Goal: Answer question/provide support: Share knowledge or assist other users

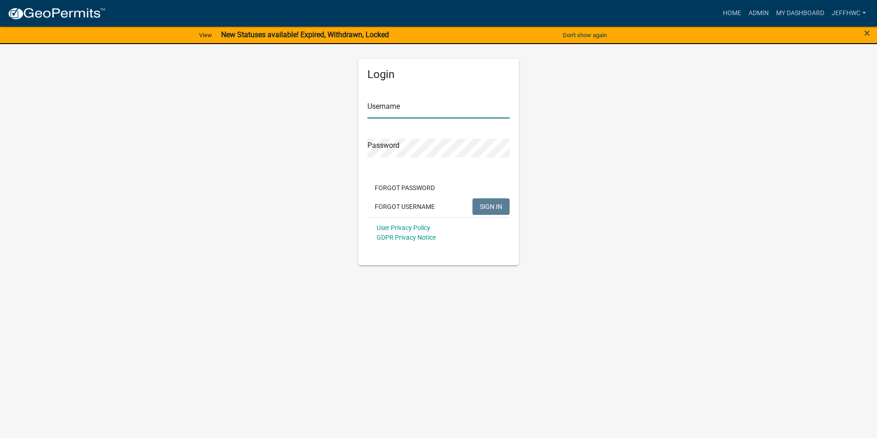
type input "JeffHWC"
click at [487, 208] on span "SIGN IN" at bounding box center [491, 205] width 22 height 7
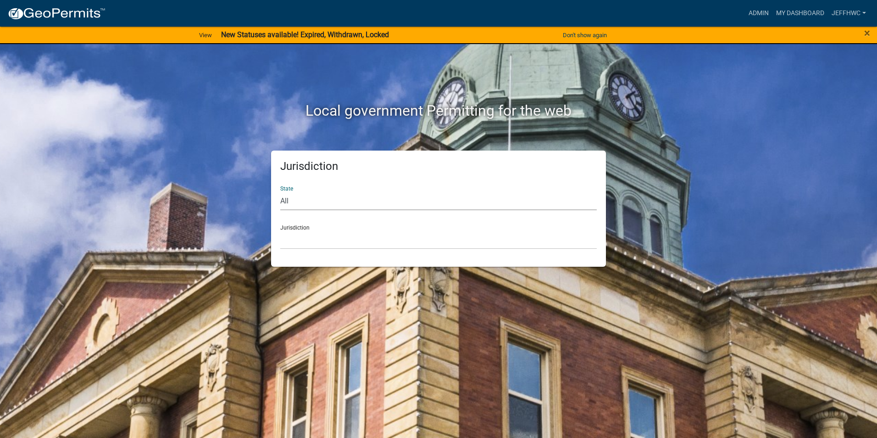
click at [356, 202] on select "All Colorado Georgia Indiana Iowa Kansas Minnesota Ohio South Carolina Wisconsin" at bounding box center [438, 200] width 317 height 19
select select "Iowa"
click at [280, 191] on select "All Colorado Georgia Indiana Iowa Kansas Minnesota Ohio South Carolina Wisconsin" at bounding box center [438, 200] width 317 height 19
click at [321, 233] on select "Boone County, Iowa Butler County, Iowa Cerro Gordo County, Iowa City of Harlan,…" at bounding box center [438, 239] width 317 height 19
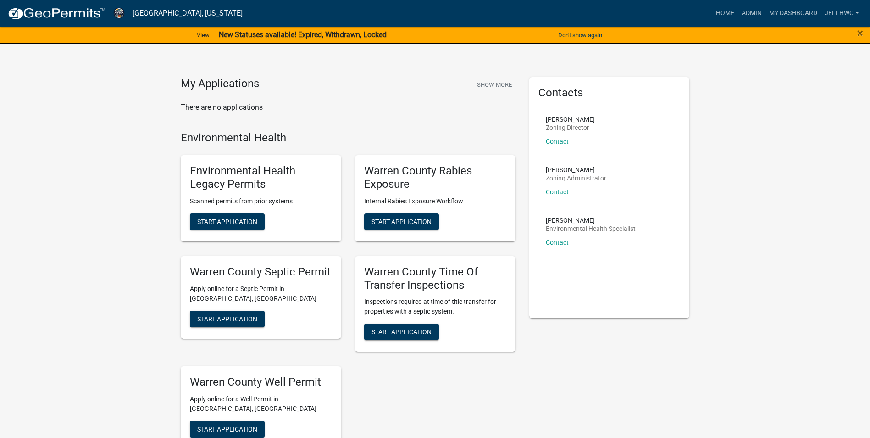
click at [859, 31] on span "×" at bounding box center [861, 33] width 6 height 13
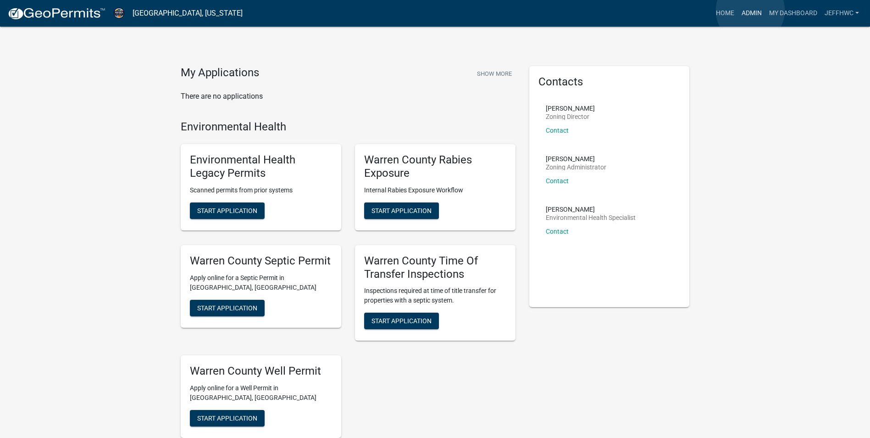
click at [751, 11] on link "Admin" at bounding box center [752, 13] width 28 height 17
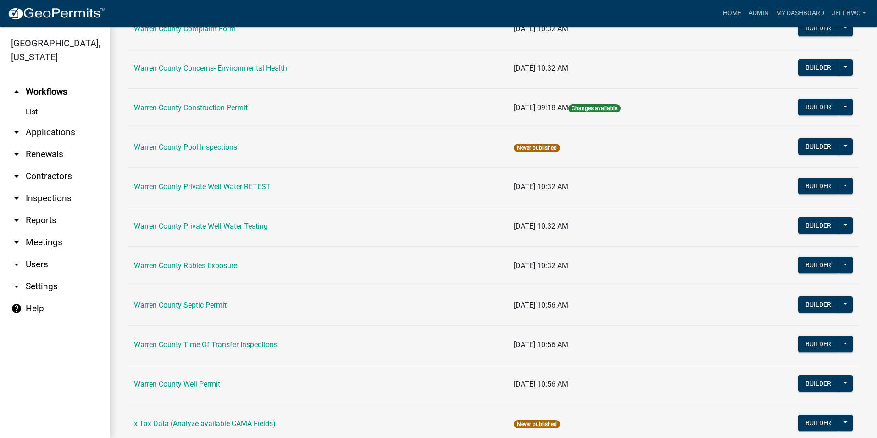
scroll to position [536, 0]
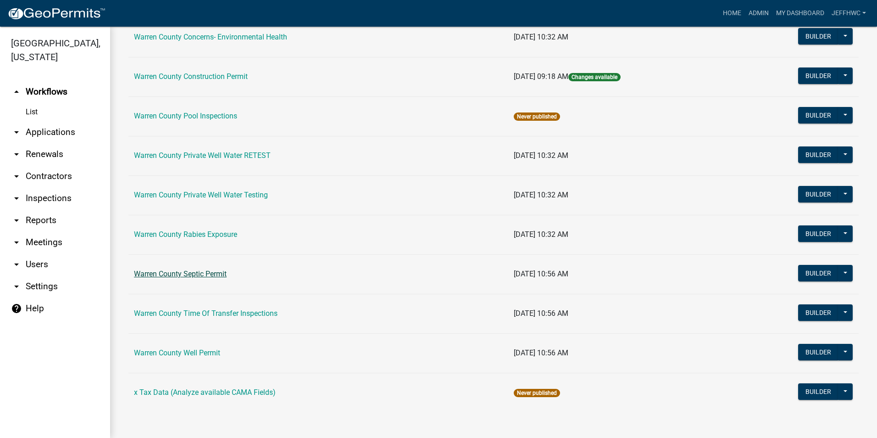
click at [187, 274] on link "Warren County Septic Permit" at bounding box center [180, 273] width 93 height 9
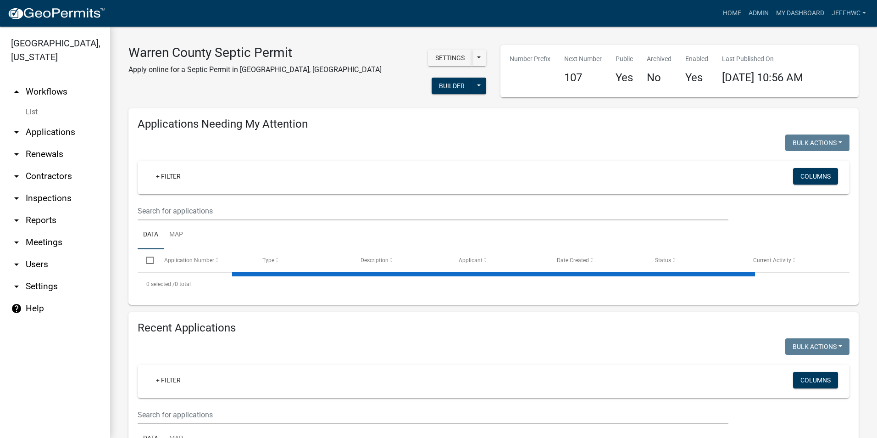
select select "2: 50"
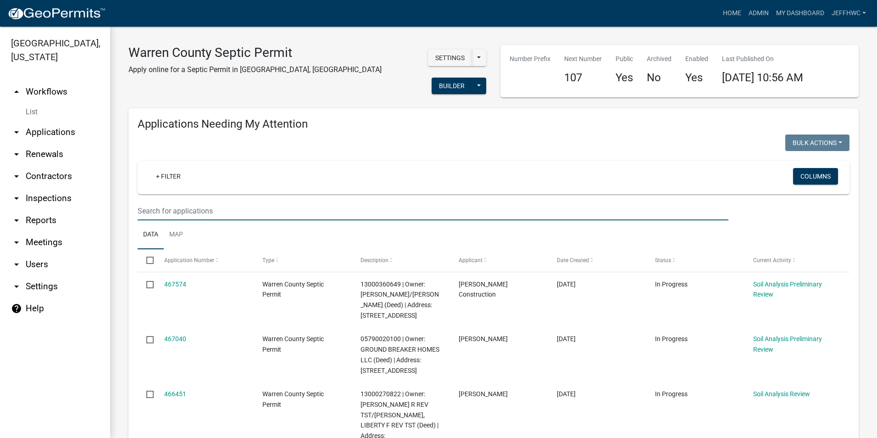
click at [195, 207] on input "text" at bounding box center [433, 210] width 591 height 19
type input "17435"
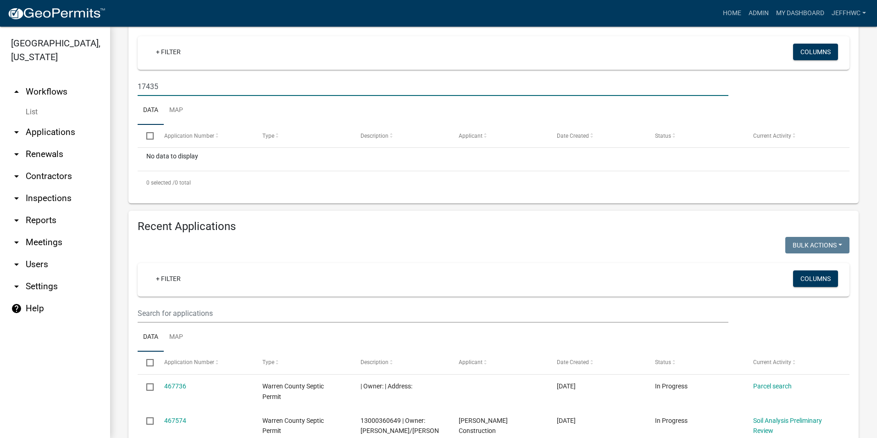
scroll to position [138, 0]
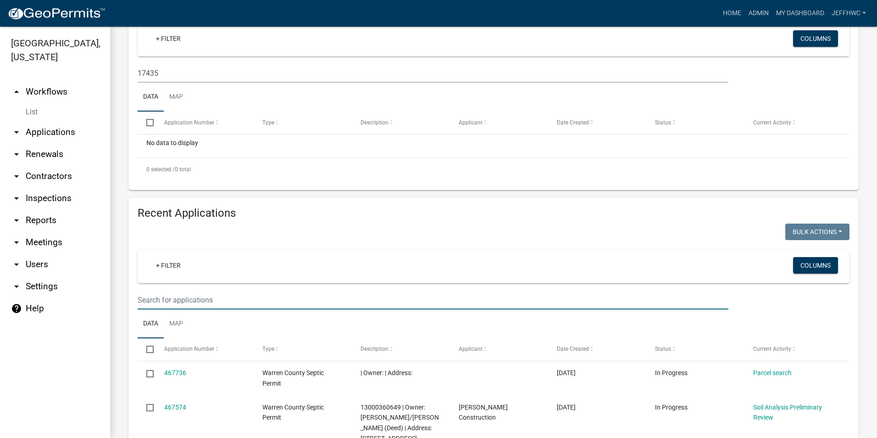
click at [222, 299] on input "text" at bounding box center [433, 299] width 591 height 19
type input "17435"
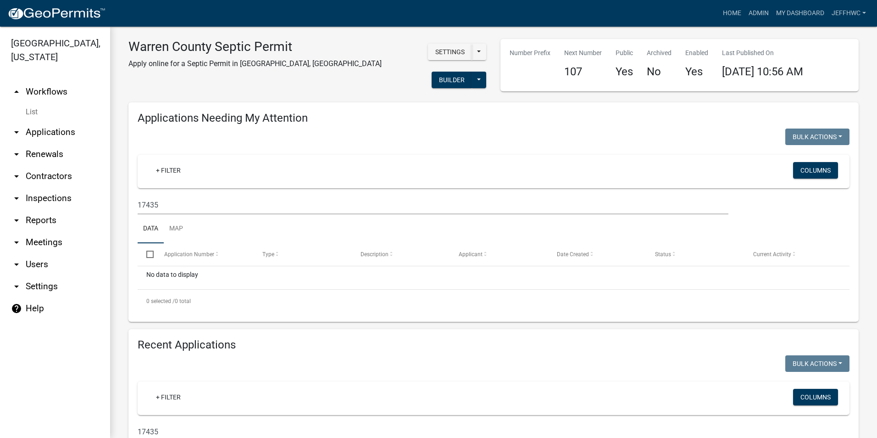
scroll to position [0, 0]
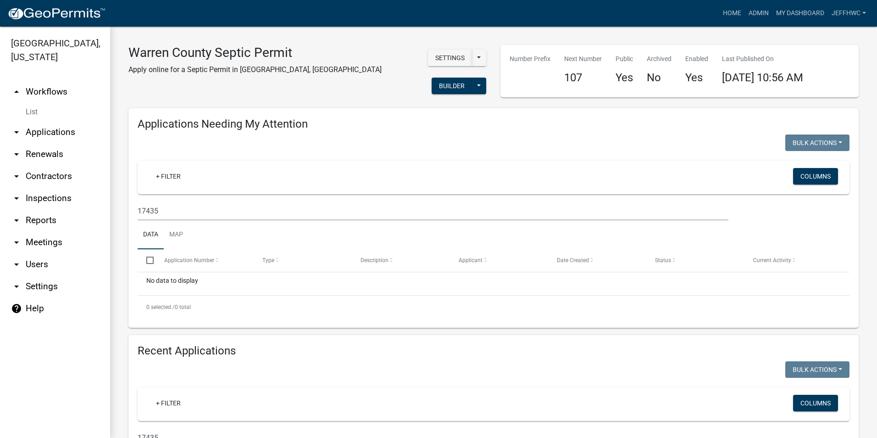
click at [15, 127] on icon "arrow_drop_down" at bounding box center [16, 132] width 11 height 11
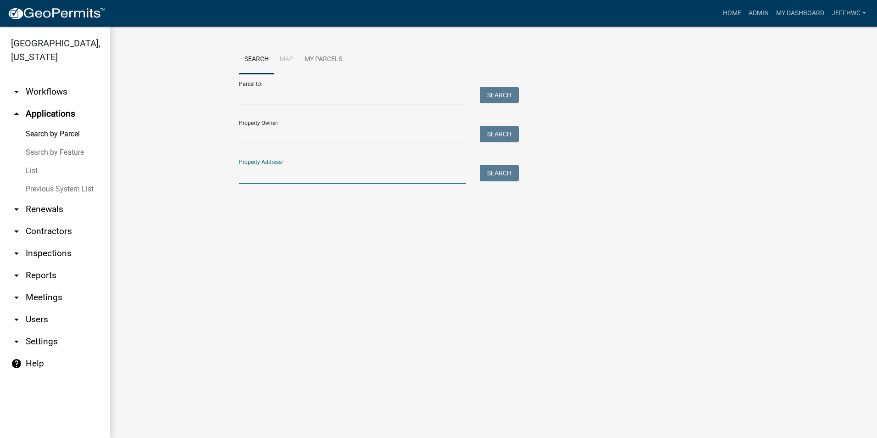
click at [275, 178] on input "Property Address:" at bounding box center [352, 174] width 227 height 19
type input "17435"
click at [503, 168] on button "Search" at bounding box center [499, 173] width 39 height 17
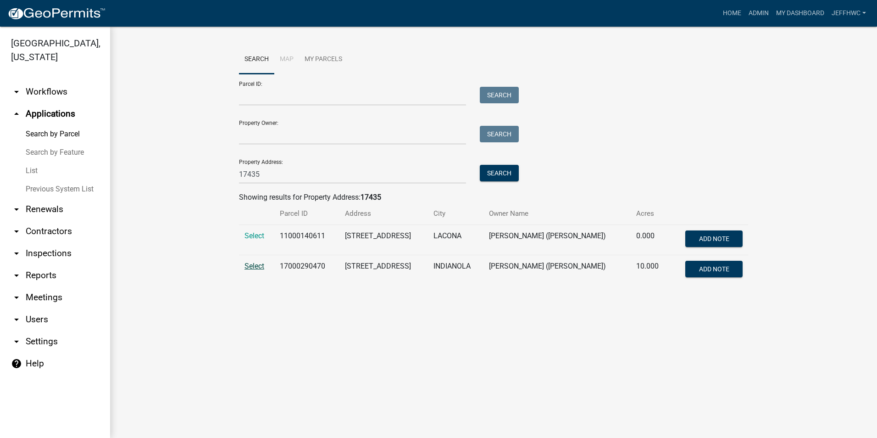
click at [249, 264] on span "Select" at bounding box center [255, 266] width 20 height 9
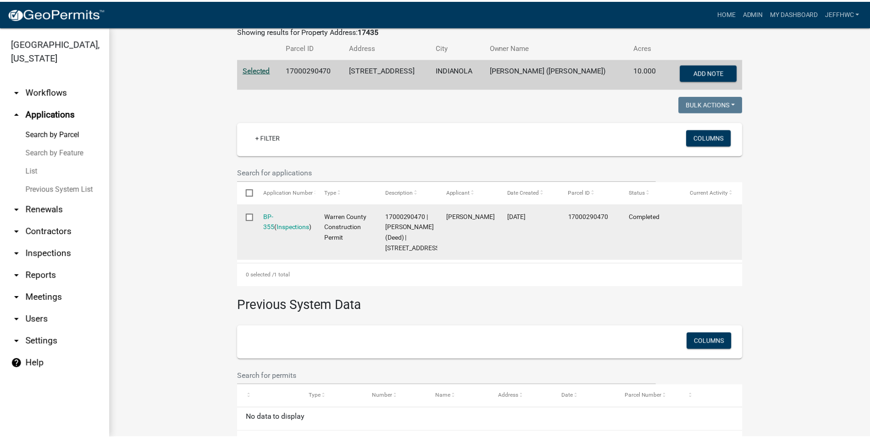
scroll to position [166, 0]
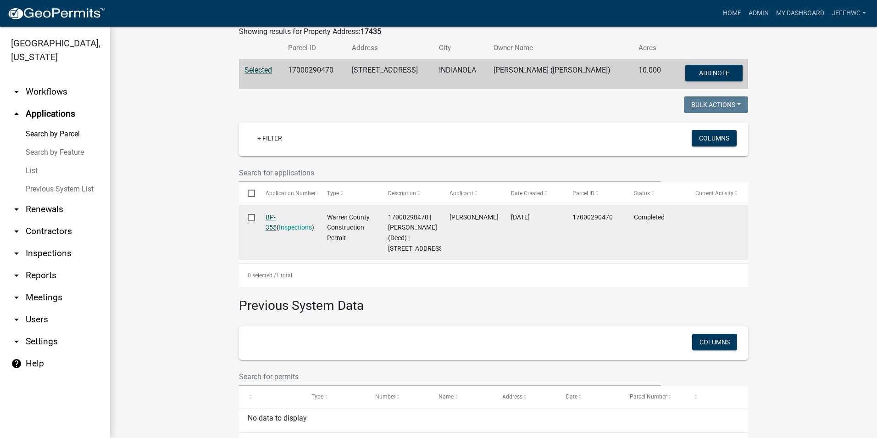
click at [272, 217] on link "BP-355" at bounding box center [271, 222] width 11 height 18
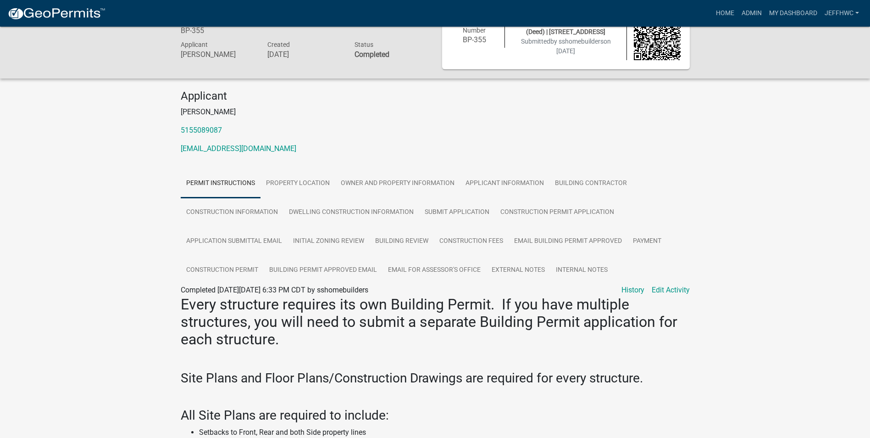
scroll to position [46, 0]
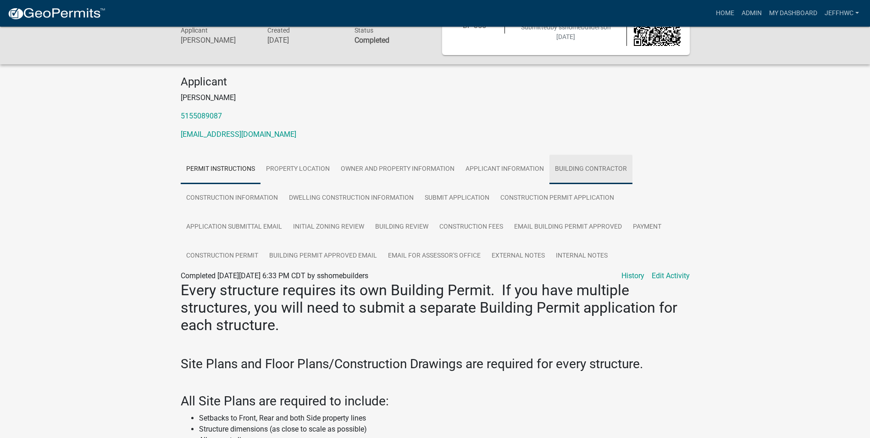
click at [592, 169] on link "Building Contractor" at bounding box center [591, 169] width 83 height 29
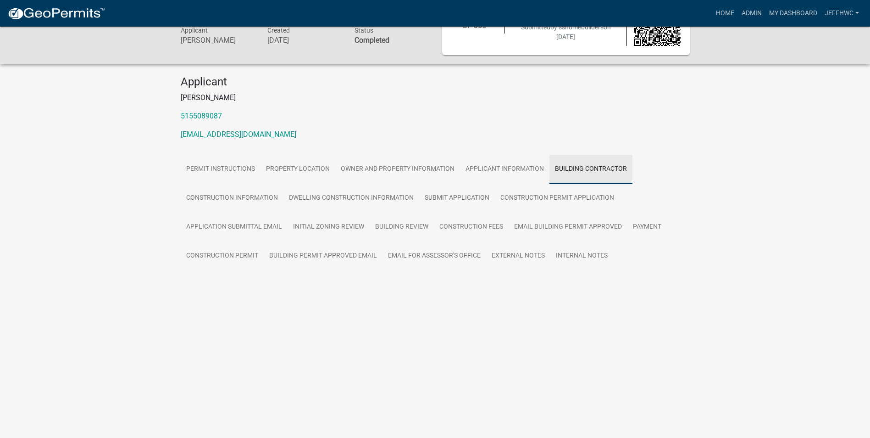
scroll to position [39, 0]
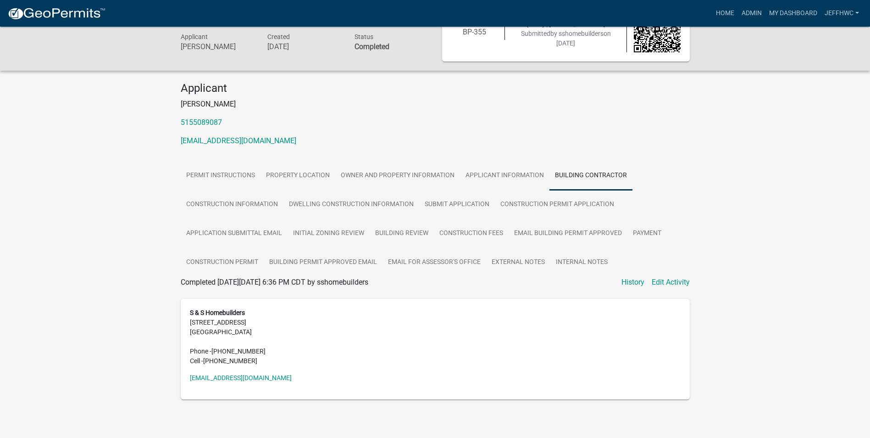
click at [709, 123] on div "Warren County Construction Permit BP-355 Amount Paid $500.00 Actions View recei…" at bounding box center [435, 206] width 870 height 439
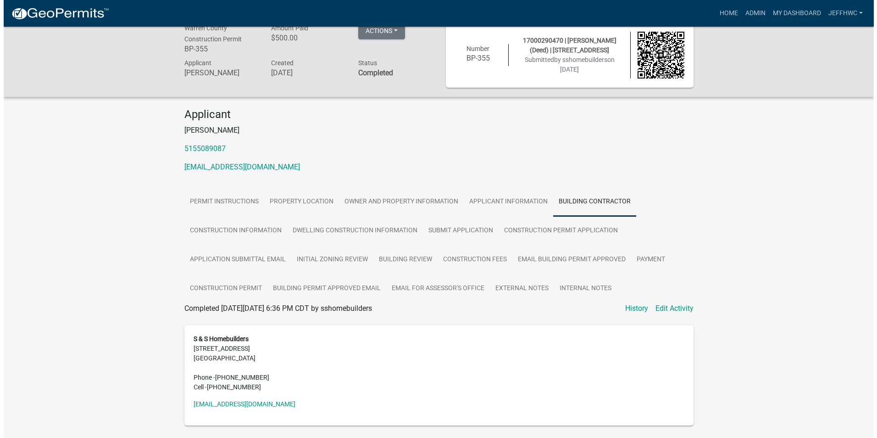
scroll to position [0, 0]
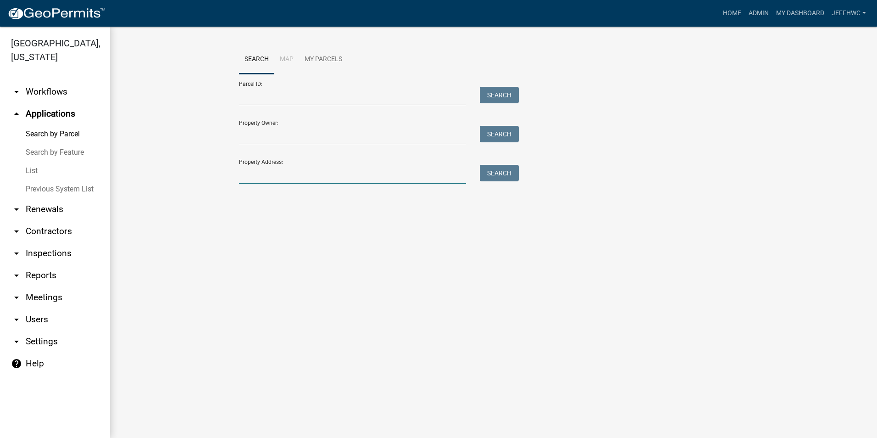
click at [364, 175] on input "Property Address:" at bounding box center [352, 174] width 227 height 19
type input "17435"
click at [514, 175] on button "Search" at bounding box center [499, 173] width 39 height 17
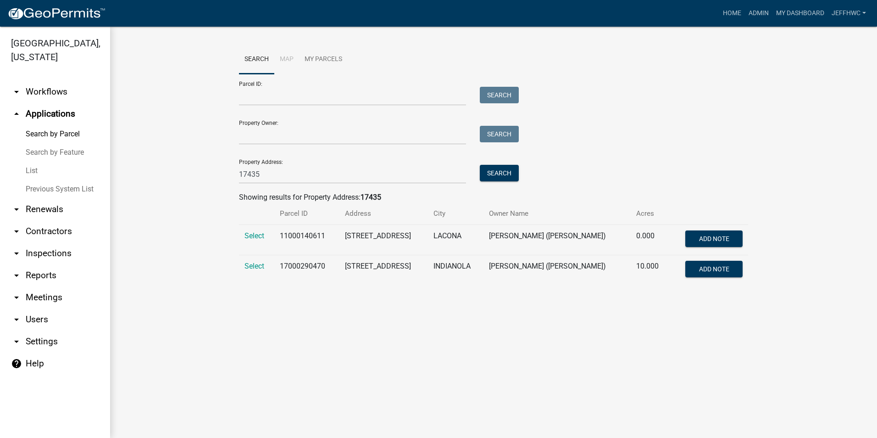
drag, startPoint x: 454, startPoint y: 350, endPoint x: 425, endPoint y: 352, distance: 29.0
click at [453, 351] on main "Search Map My Parcels Parcel ID: Search Property Owner: Search Property Address…" at bounding box center [493, 232] width 767 height 411
click at [15, 248] on icon "arrow_drop_down" at bounding box center [16, 253] width 11 height 11
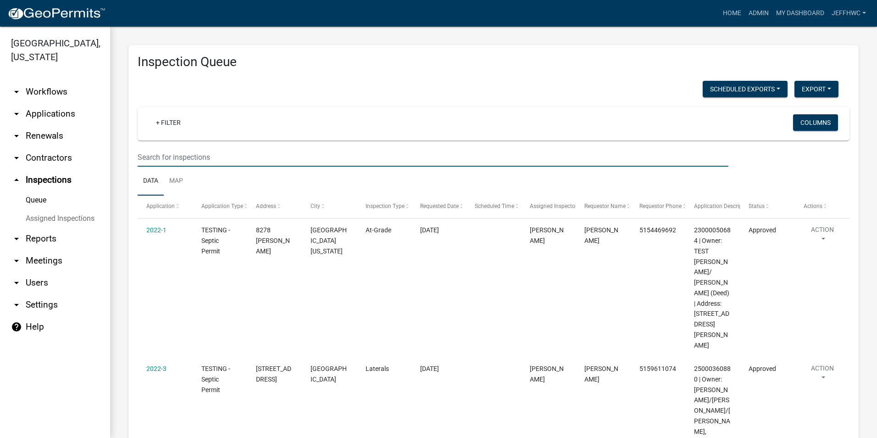
click at [223, 159] on input "text" at bounding box center [433, 157] width 591 height 19
click at [237, 152] on input "text" at bounding box center [433, 157] width 591 height 19
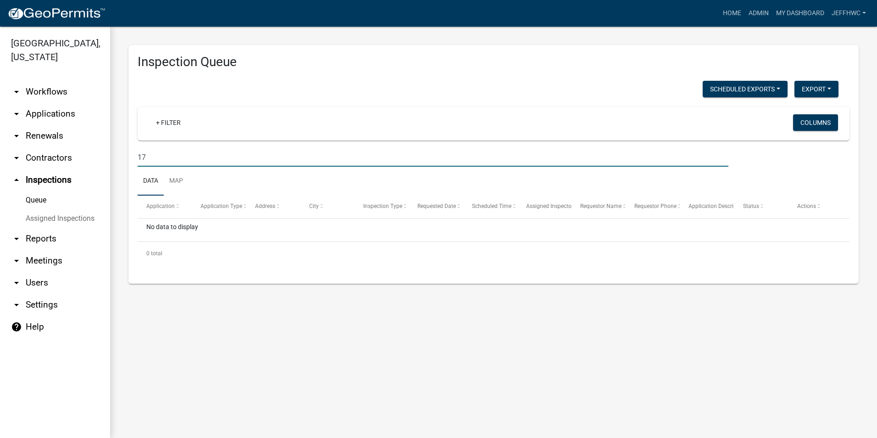
type input "1"
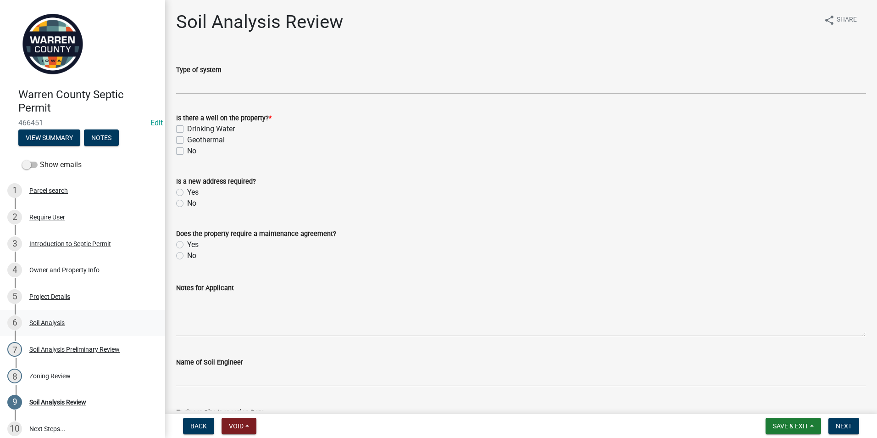
click at [45, 326] on div "6 Soil Analysis" at bounding box center [78, 322] width 143 height 15
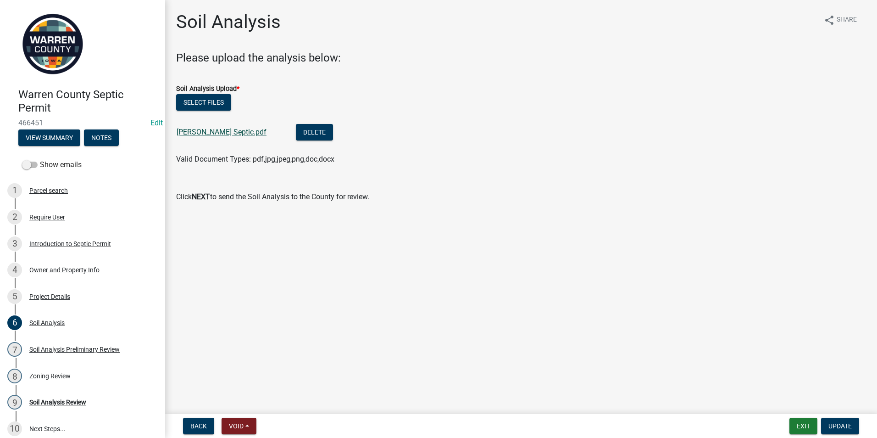
click at [210, 131] on link "Rankin Septic.pdf" at bounding box center [222, 132] width 90 height 9
click at [47, 352] on div "Soil Analysis Preliminary Review" at bounding box center [74, 349] width 90 height 6
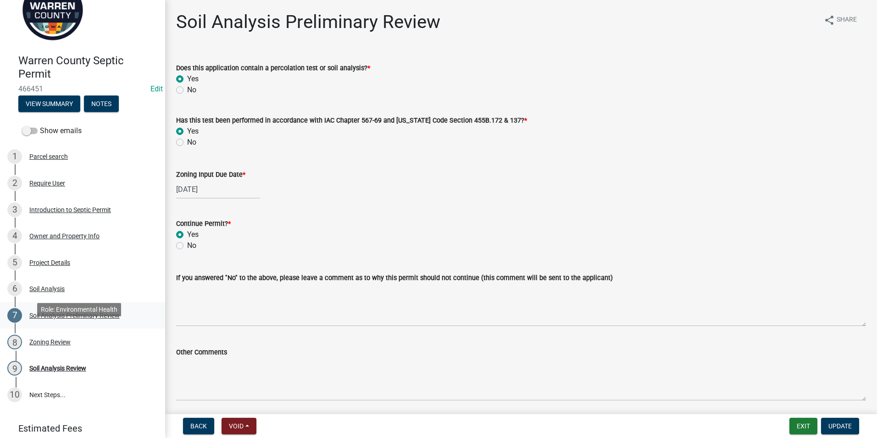
scroll to position [69, 0]
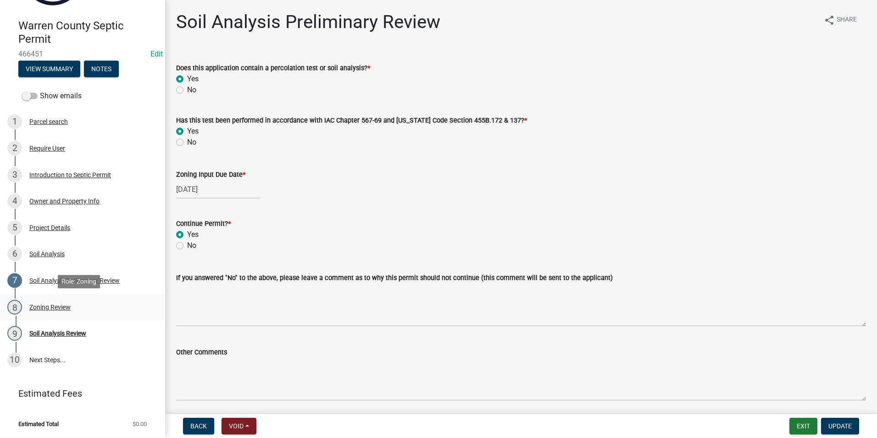
click at [53, 304] on div "Zoning Review" at bounding box center [49, 307] width 41 height 6
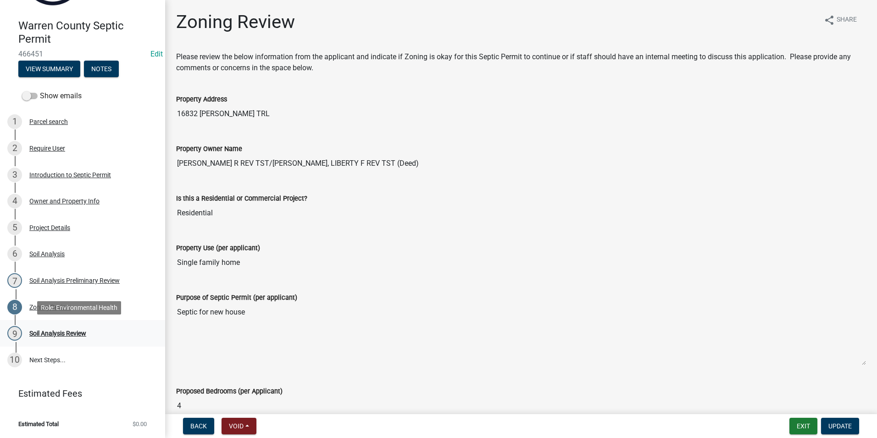
click at [47, 334] on div "Soil Analysis Review" at bounding box center [57, 333] width 57 height 6
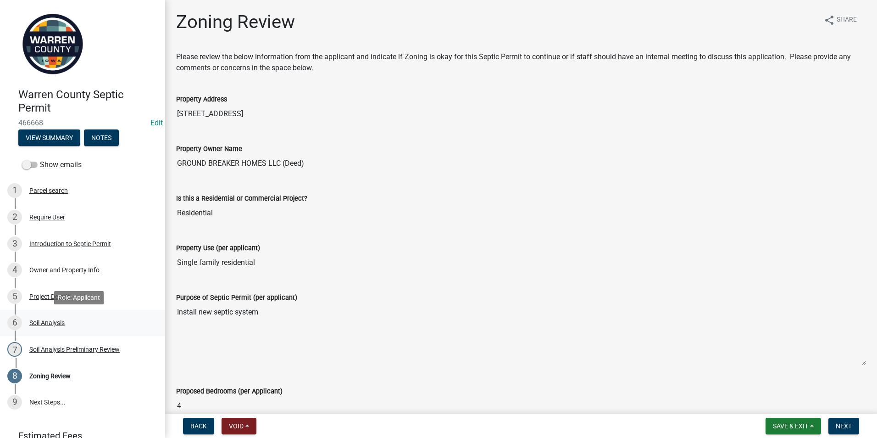
click at [39, 317] on div "6 Soil Analysis" at bounding box center [78, 322] width 143 height 15
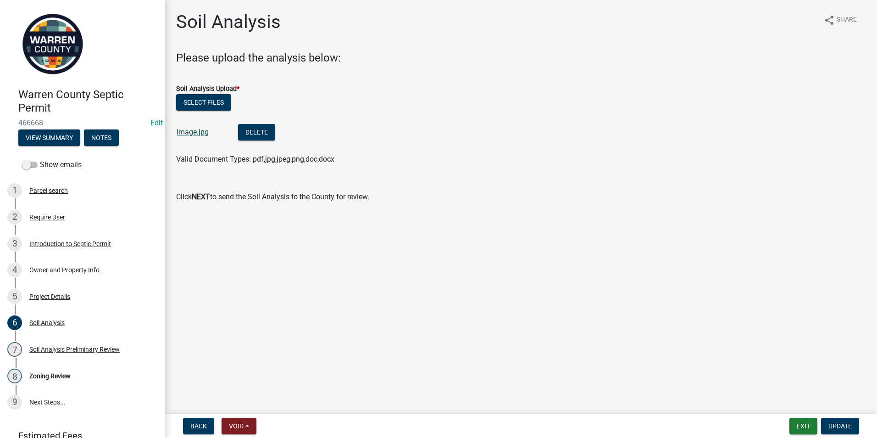
click at [190, 133] on link "image.jpg" at bounding box center [193, 132] width 32 height 9
click at [65, 352] on div "Soil Analysis Preliminary Review" at bounding box center [74, 349] width 90 height 6
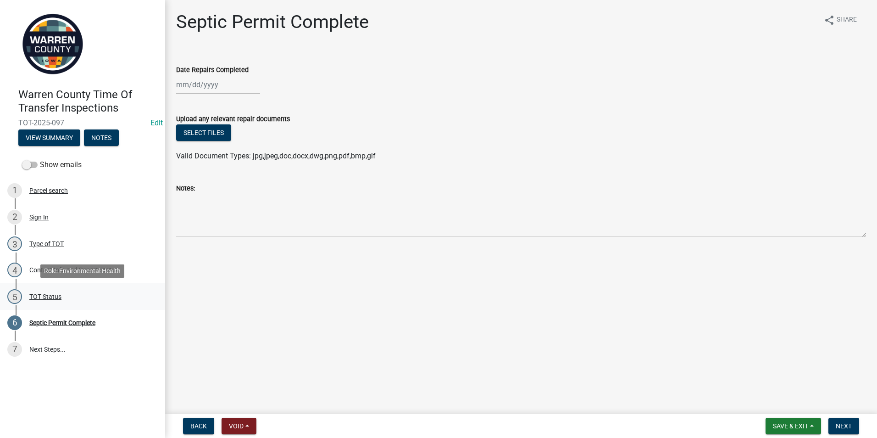
click at [53, 295] on div "TOT Status" at bounding box center [45, 296] width 32 height 6
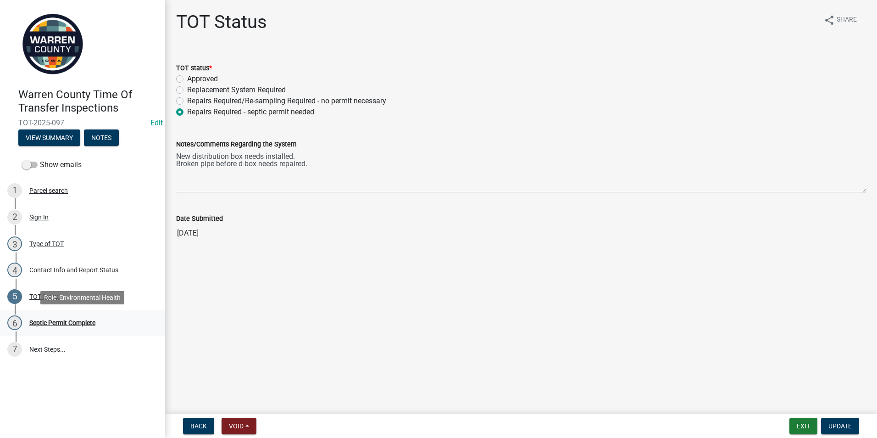
click at [48, 321] on div "Septic Permit Complete" at bounding box center [62, 322] width 66 height 6
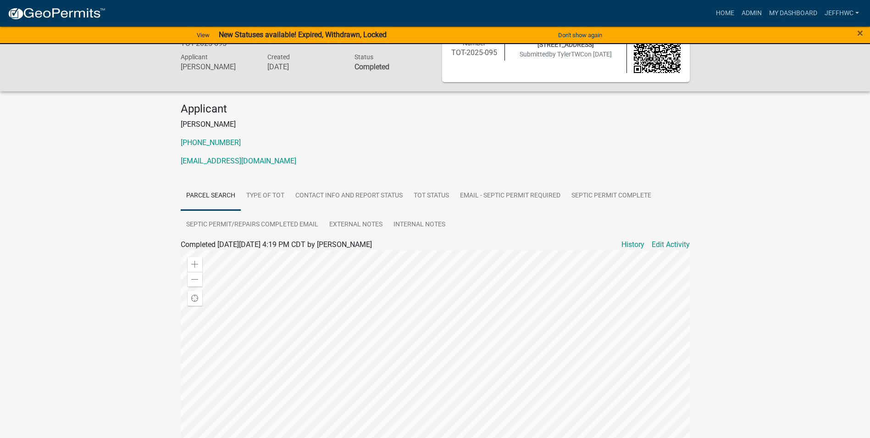
scroll to position [31, 0]
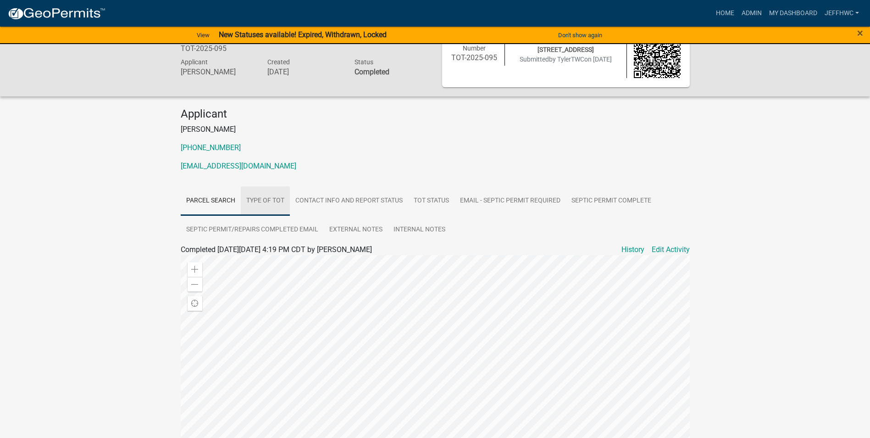
click at [275, 198] on link "Type of TOT" at bounding box center [265, 200] width 49 height 29
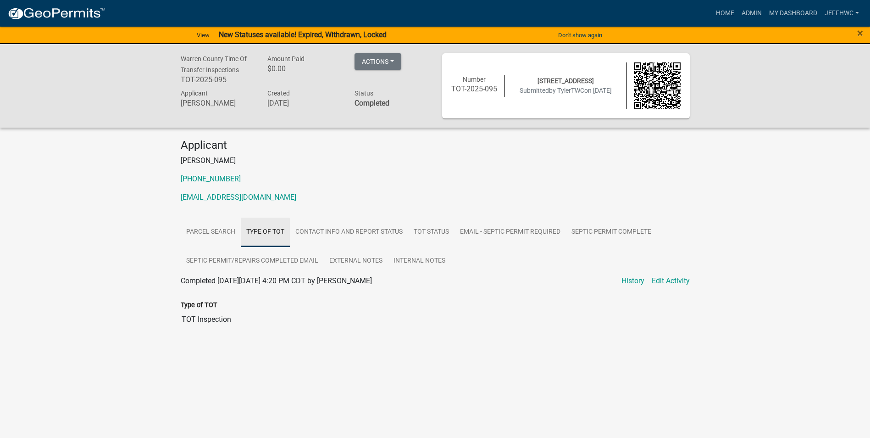
scroll to position [0, 0]
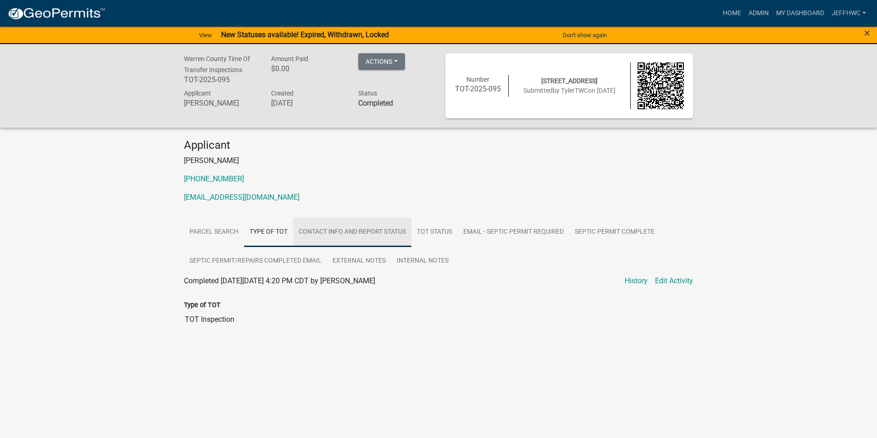
click at [342, 229] on link "Contact Info and Report Status" at bounding box center [352, 231] width 118 height 29
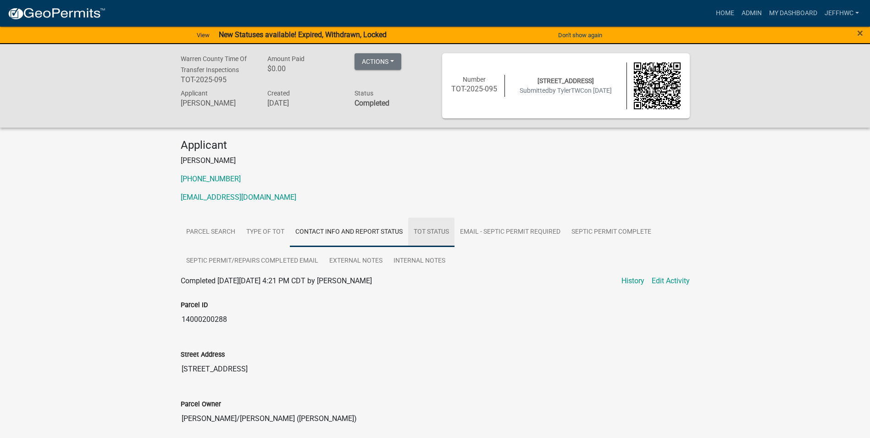
click at [429, 230] on link "TOT Status" at bounding box center [431, 231] width 46 height 29
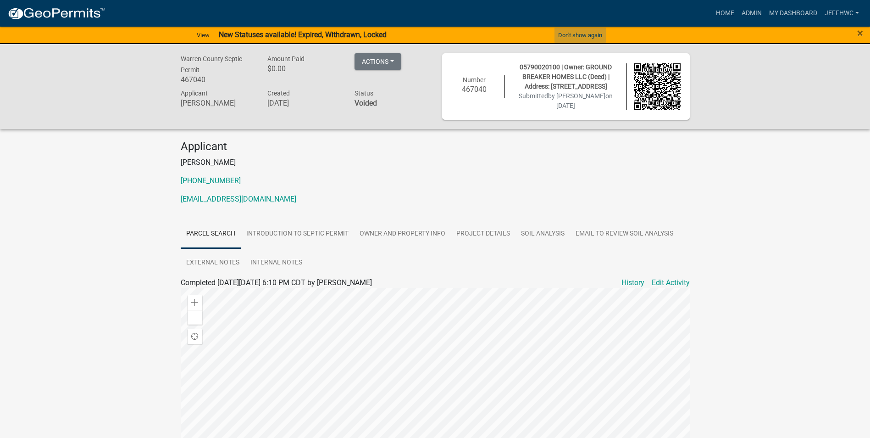
click at [565, 34] on button "Don't show again" at bounding box center [580, 35] width 51 height 15
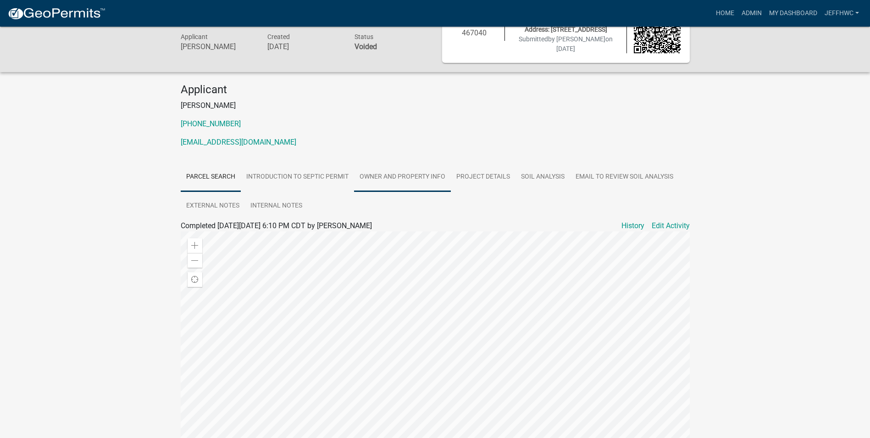
scroll to position [138, 0]
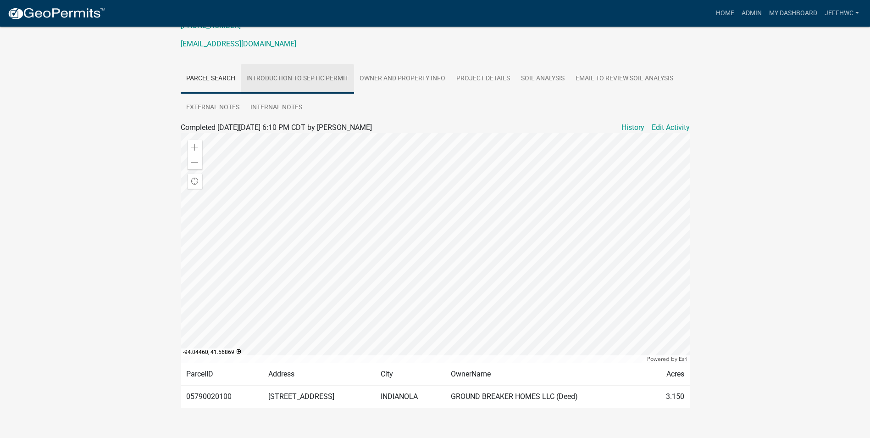
click at [305, 73] on link "Introduction to Septic Permit" at bounding box center [297, 78] width 113 height 29
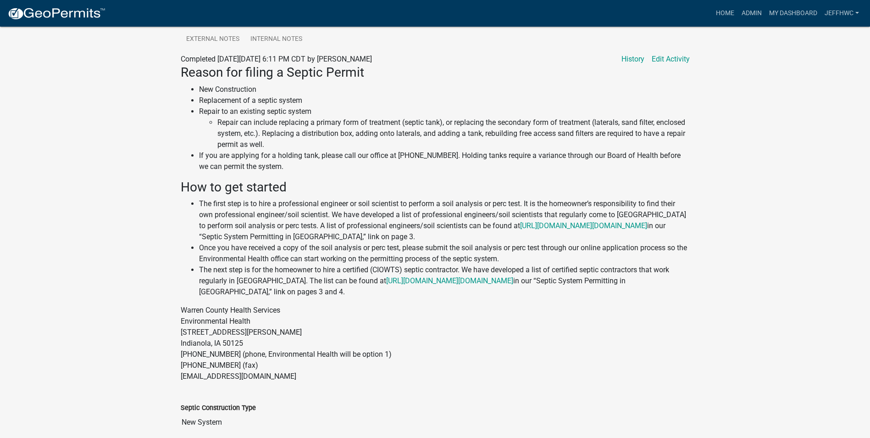
scroll to position [16, 0]
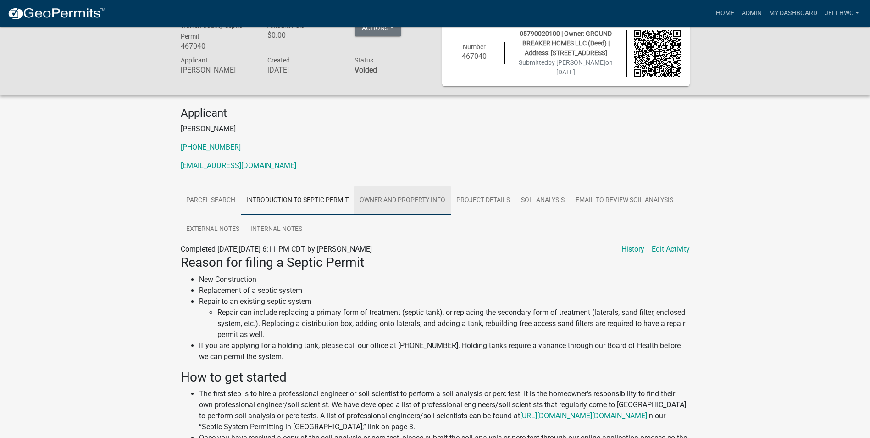
click at [394, 197] on link "Owner and Property Info" at bounding box center [402, 200] width 97 height 29
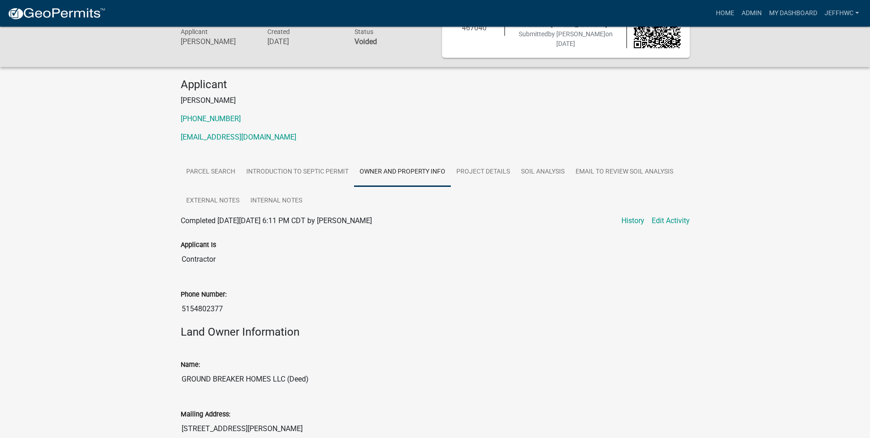
scroll to position [0, 0]
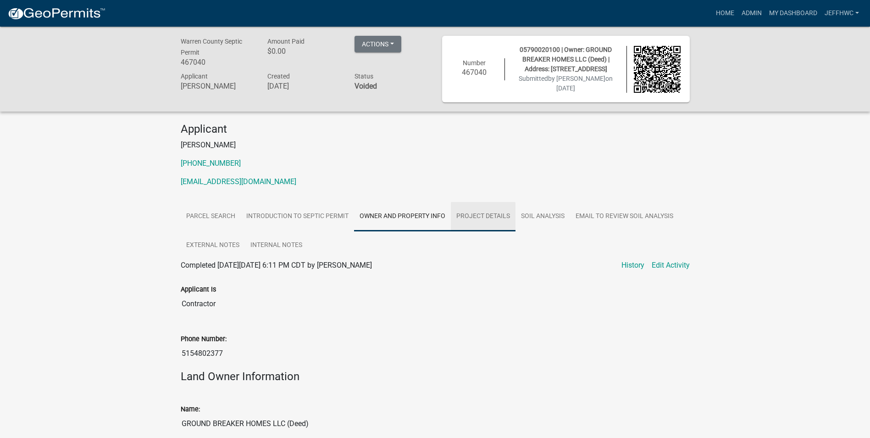
click at [488, 210] on link "Project Details" at bounding box center [483, 216] width 65 height 29
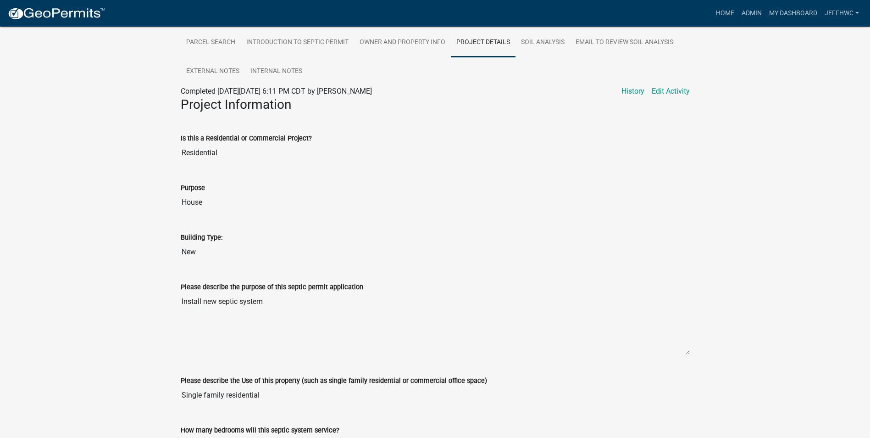
scroll to position [16, 0]
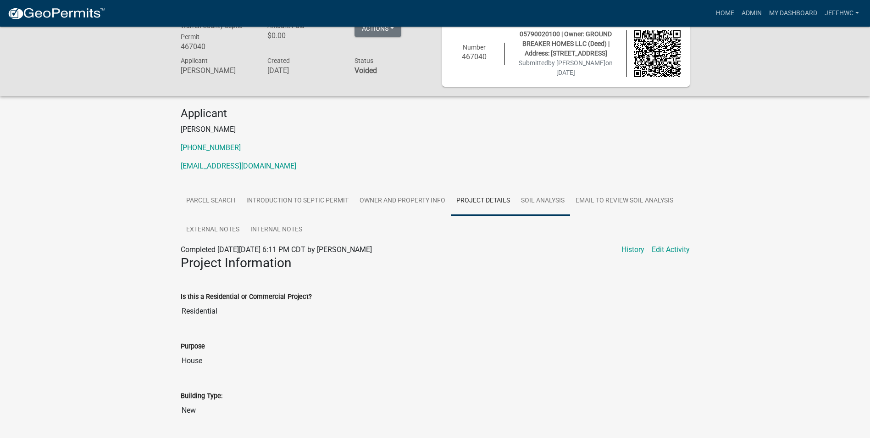
click at [537, 198] on link "Soil Analysis" at bounding box center [543, 200] width 55 height 29
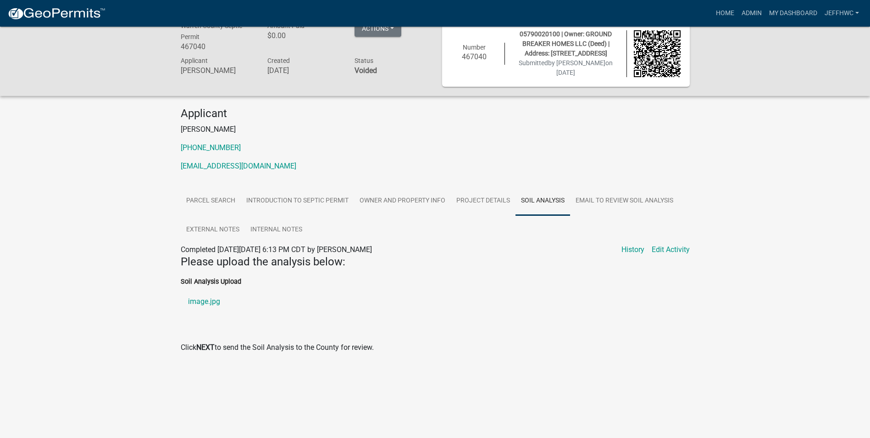
scroll to position [27, 0]
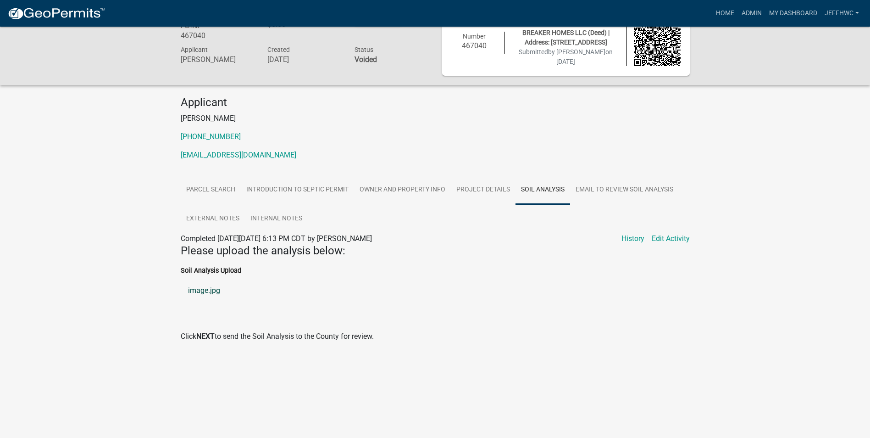
click at [191, 290] on link "image.jpg" at bounding box center [435, 290] width 509 height 22
click at [632, 191] on link "Email to Review Soil Analysis" at bounding box center [624, 189] width 109 height 29
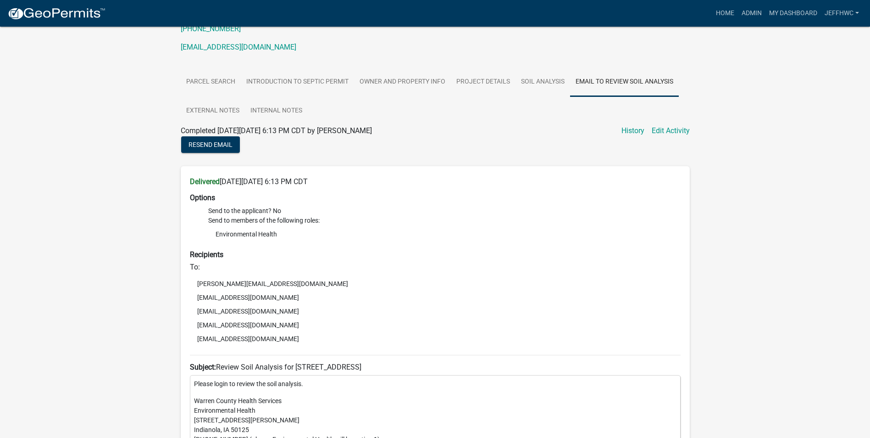
scroll to position [0, 0]
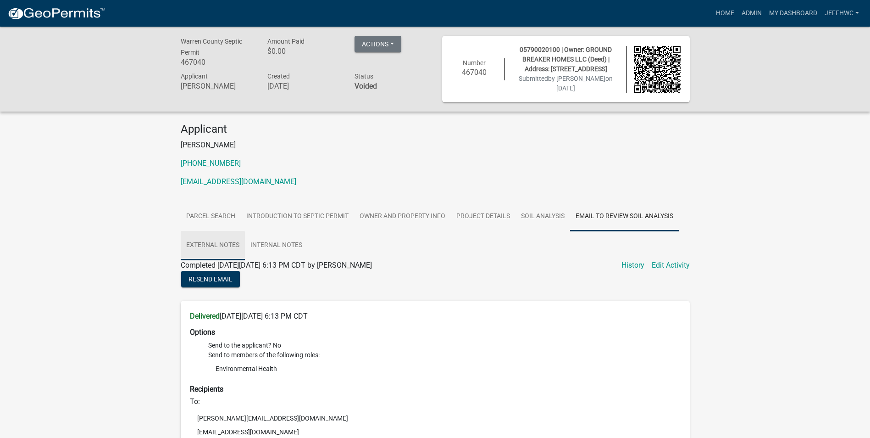
click at [217, 240] on link "External Notes" at bounding box center [213, 245] width 64 height 29
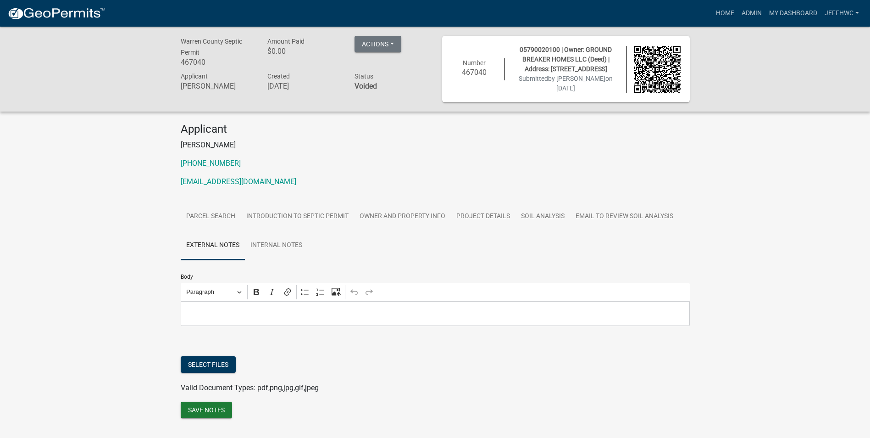
scroll to position [27, 0]
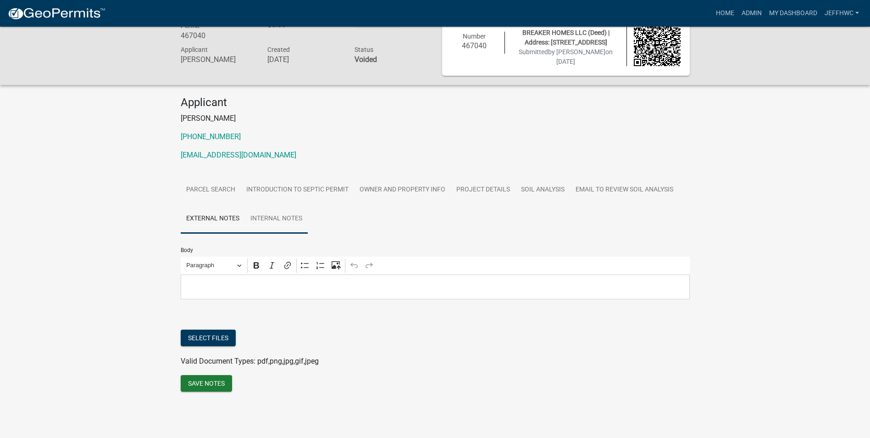
click at [269, 217] on link "Internal Notes" at bounding box center [276, 218] width 63 height 29
click at [206, 188] on link "Parcel search" at bounding box center [211, 189] width 60 height 29
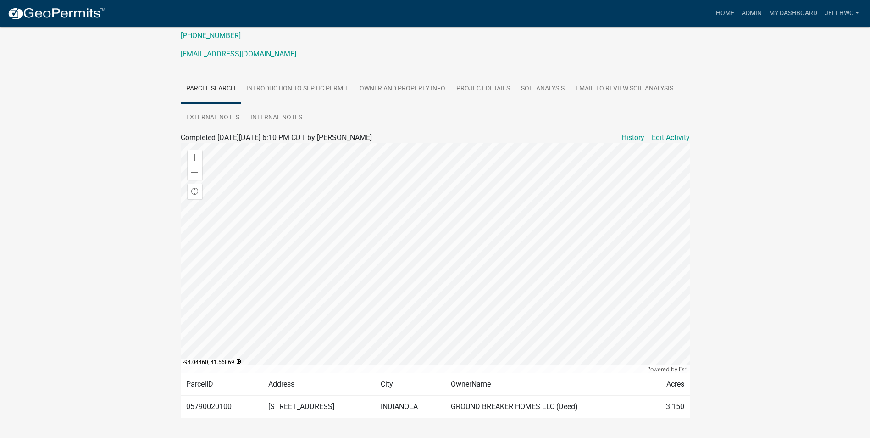
scroll to position [107, 0]
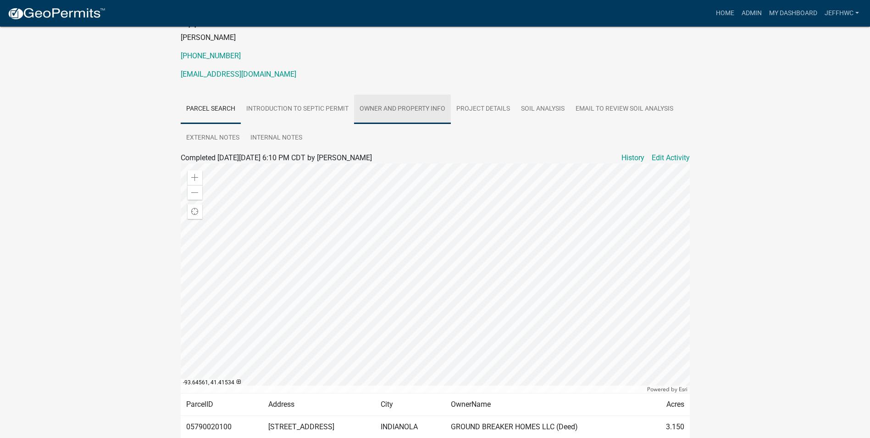
click at [395, 106] on link "Owner and Property Info" at bounding box center [402, 109] width 97 height 29
